Goal: Check status: Check status

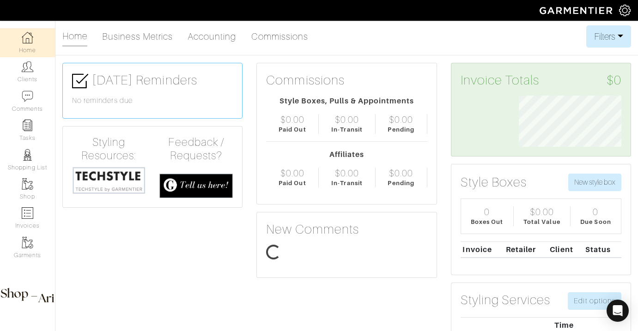
scroll to position [51, 116]
click at [30, 73] on link "Clients" at bounding box center [27, 71] width 55 height 29
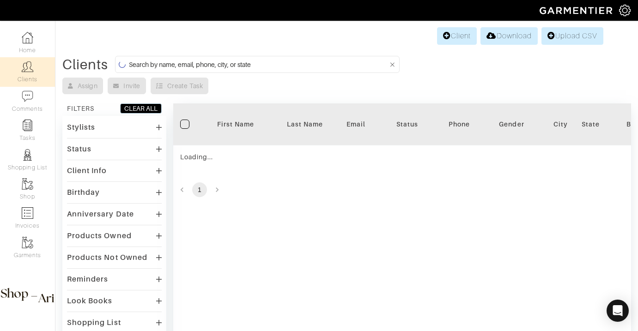
click at [172, 61] on input at bounding box center [258, 65] width 259 height 12
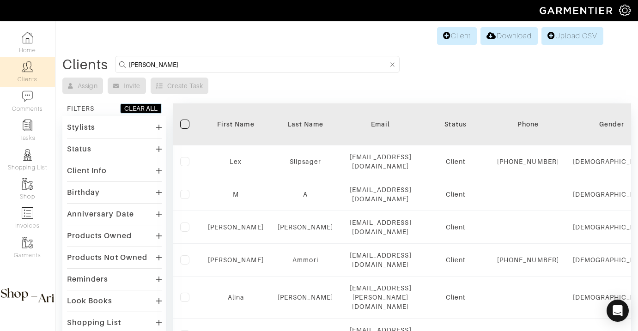
type input "evan fitz"
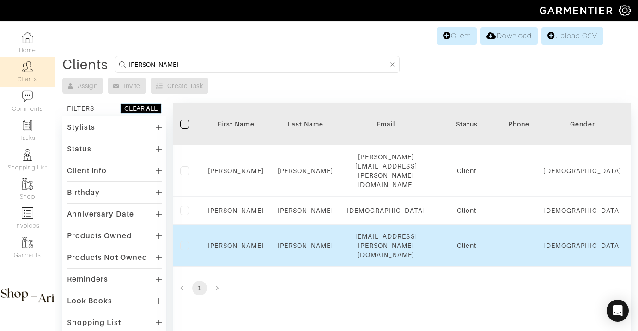
click at [223, 225] on td "Evan" at bounding box center [236, 246] width 70 height 42
click at [231, 242] on link "Evan" at bounding box center [236, 245] width 56 height 7
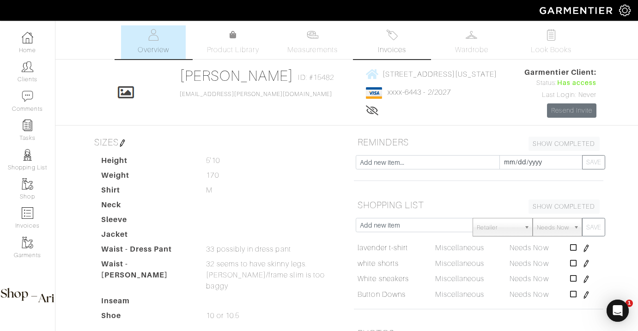
click at [400, 38] on link "Invoices" at bounding box center [392, 42] width 65 height 34
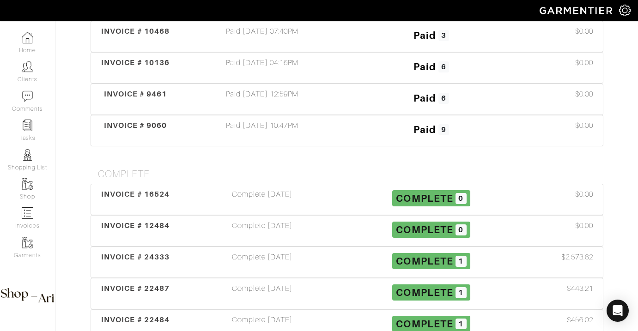
scroll to position [297, 0]
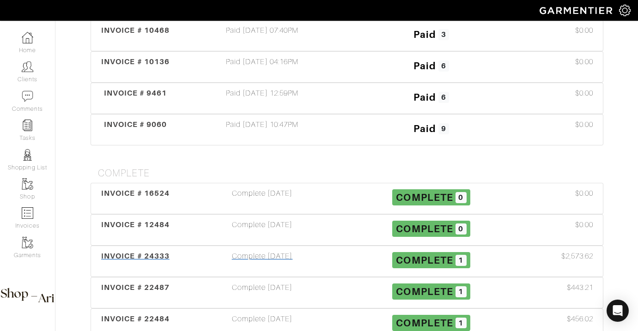
click at [291, 257] on div "Complete [DATE]" at bounding box center [262, 261] width 169 height 21
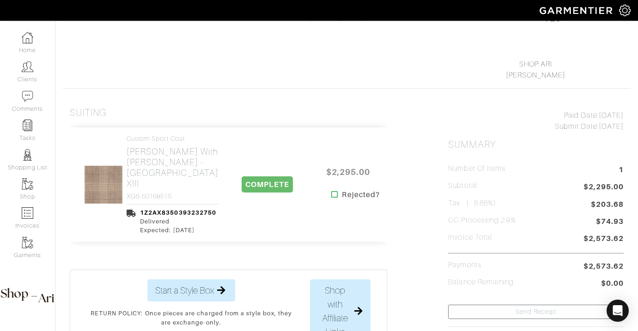
scroll to position [115, 0]
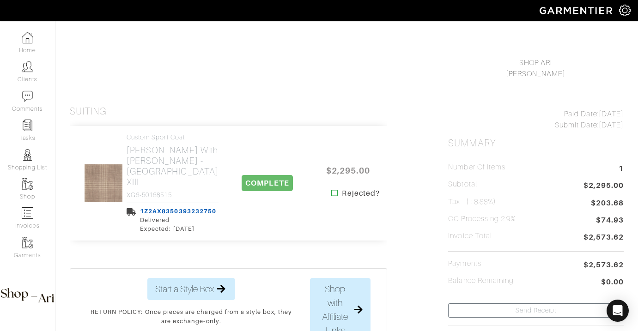
click at [184, 208] on link "1Z2AX8350393232750" at bounding box center [178, 211] width 76 height 7
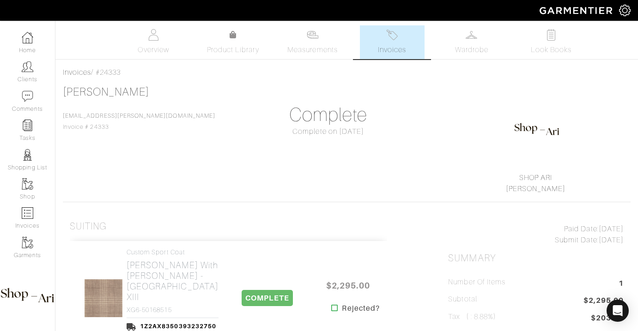
scroll to position [1, 0]
click at [167, 48] on span "Overview" at bounding box center [153, 48] width 31 height 11
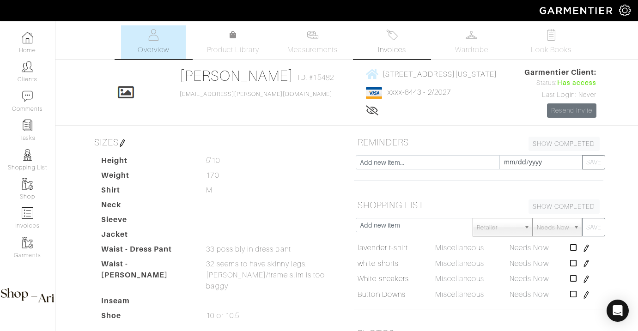
click at [388, 43] on link "Invoices" at bounding box center [392, 42] width 65 height 34
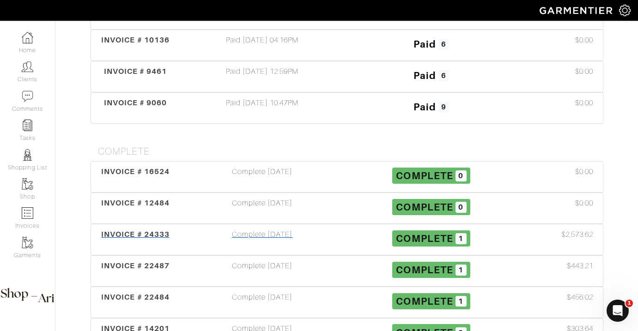
click at [279, 236] on div "Complete [DATE]" at bounding box center [262, 239] width 169 height 21
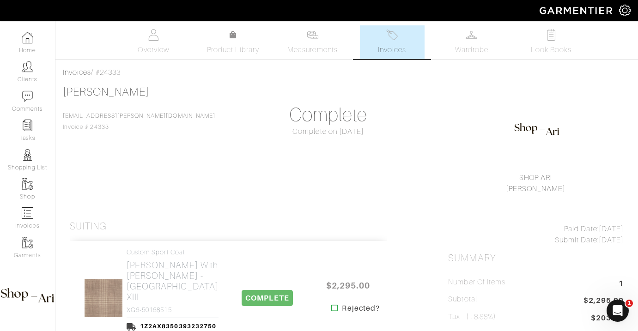
click at [367, 46] on link "Invoices" at bounding box center [392, 42] width 65 height 34
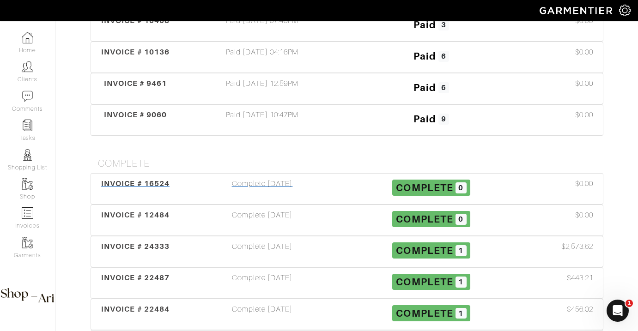
scroll to position [331, 0]
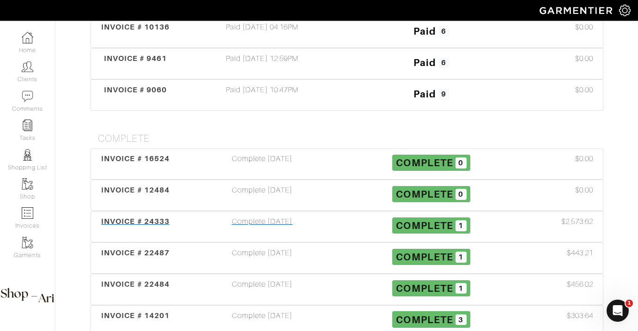
click at [297, 227] on div "Complete [DATE]" at bounding box center [262, 226] width 169 height 21
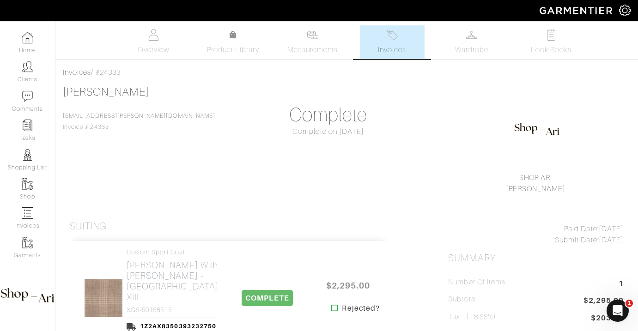
copy div "#24333"
drag, startPoint x: 148, startPoint y: 69, endPoint x: 97, endPoint y: 72, distance: 50.4
click at [97, 72] on div "Invoices / #24333" at bounding box center [347, 72] width 568 height 11
click at [150, 42] on link "Overview" at bounding box center [153, 42] width 65 height 34
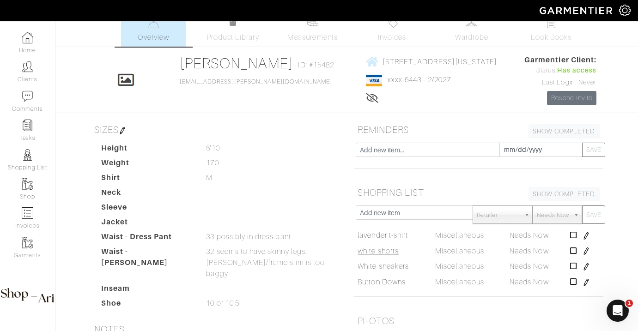
scroll to position [8, 0]
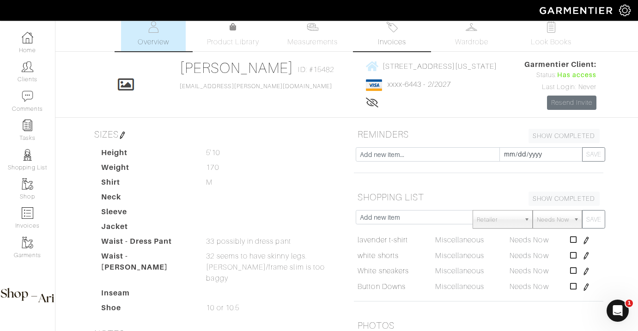
click at [404, 29] on link "Invoices" at bounding box center [392, 35] width 65 height 34
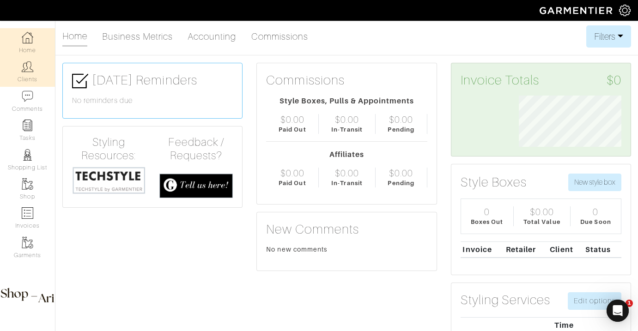
click at [35, 66] on link "Clients" at bounding box center [27, 71] width 55 height 29
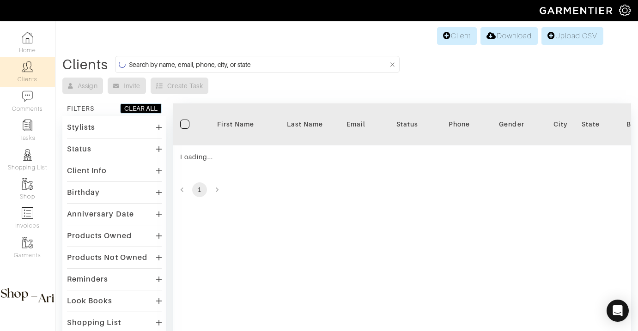
click at [283, 64] on input at bounding box center [258, 65] width 259 height 12
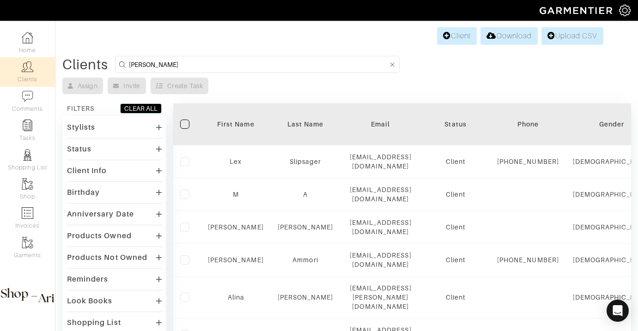
type input "evan fitzgerald"
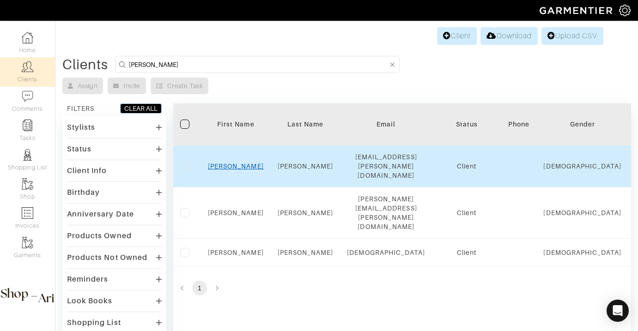
click at [231, 163] on link "Evan" at bounding box center [236, 166] width 56 height 7
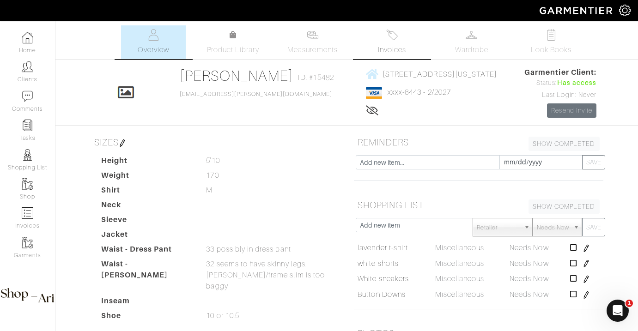
click at [385, 49] on span "Invoices" at bounding box center [392, 49] width 28 height 11
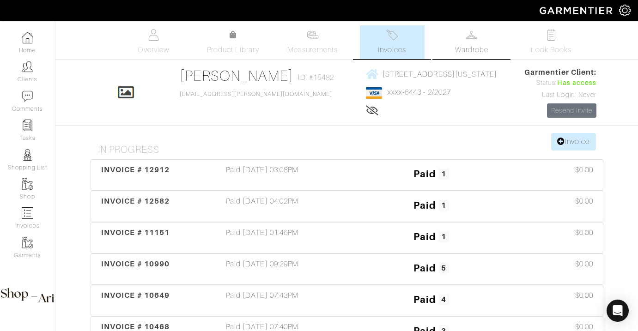
click at [448, 51] on link "Wardrobe" at bounding box center [471, 42] width 65 height 34
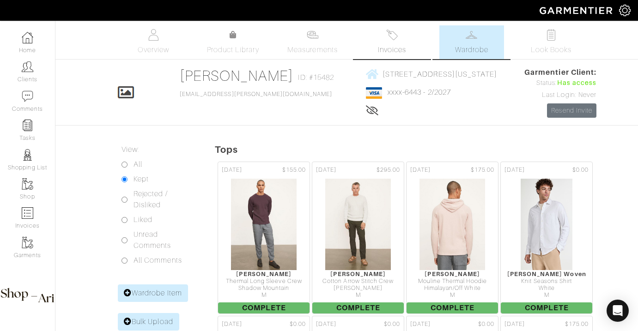
click at [406, 49] on span "Invoices" at bounding box center [392, 49] width 28 height 11
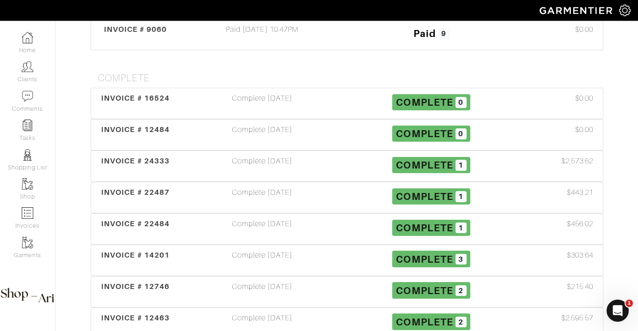
scroll to position [391, 0]
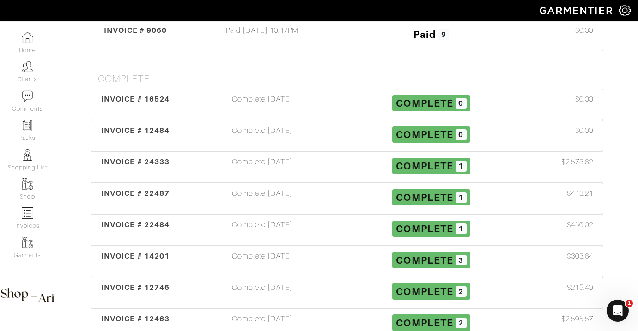
click at [280, 162] on div "Complete [DATE]" at bounding box center [262, 167] width 169 height 21
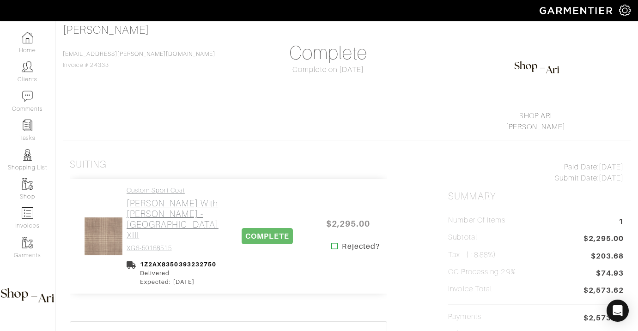
scroll to position [89, 0]
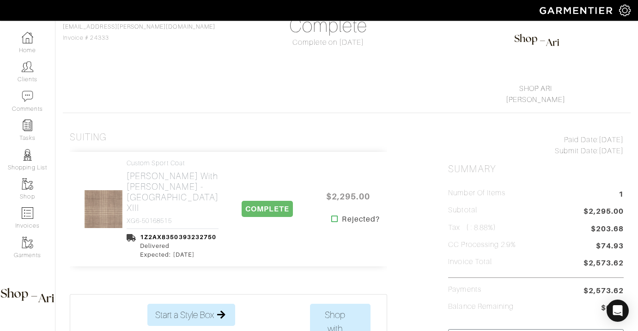
click at [186, 229] on div "1Z2AX8350393232750 Delivered Expected: [DATE]" at bounding box center [173, 244] width 92 height 31
click at [186, 233] on div "1Z2AX8350393232750" at bounding box center [178, 237] width 76 height 9
click at [186, 234] on link "1Z2AX8350393232750" at bounding box center [178, 237] width 76 height 7
